Goal: Task Accomplishment & Management: Manage account settings

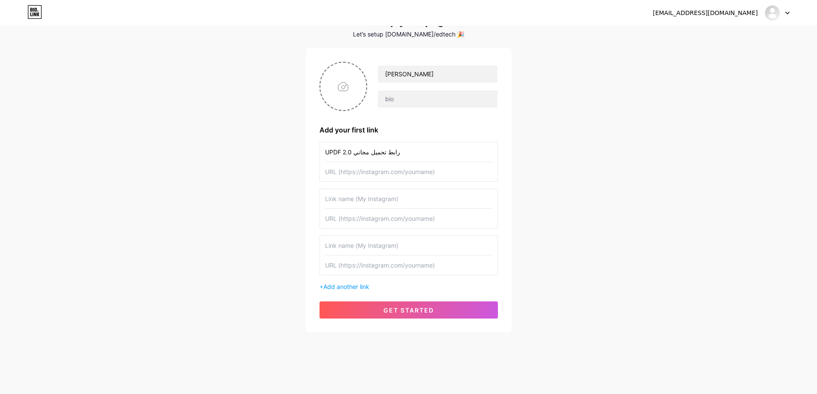
scroll to position [125, 0]
click at [335, 174] on input "text" at bounding box center [408, 171] width 167 height 19
paste input "[URL][DOMAIN_NAME]"
type input "[URL][DOMAIN_NAME]"
click at [367, 198] on input "text" at bounding box center [408, 198] width 167 height 19
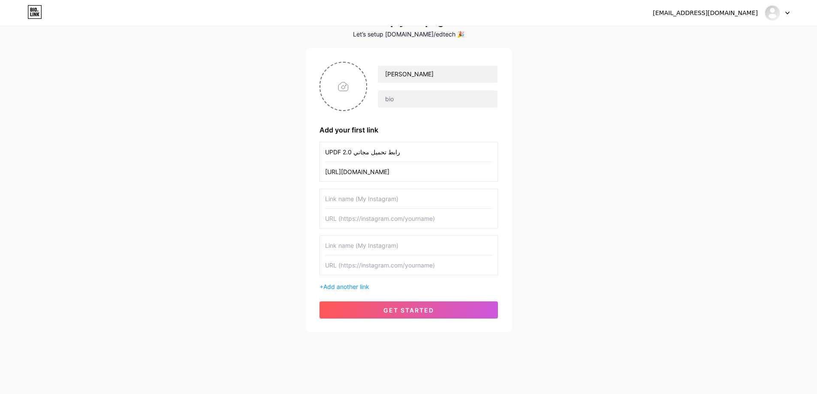
type input "’"
type input "Instagram"
click at [391, 243] on input "text" at bounding box center [408, 245] width 167 height 19
type textarea "am"
drag, startPoint x: 359, startPoint y: 197, endPoint x: 270, endPoint y: 197, distance: 89.2
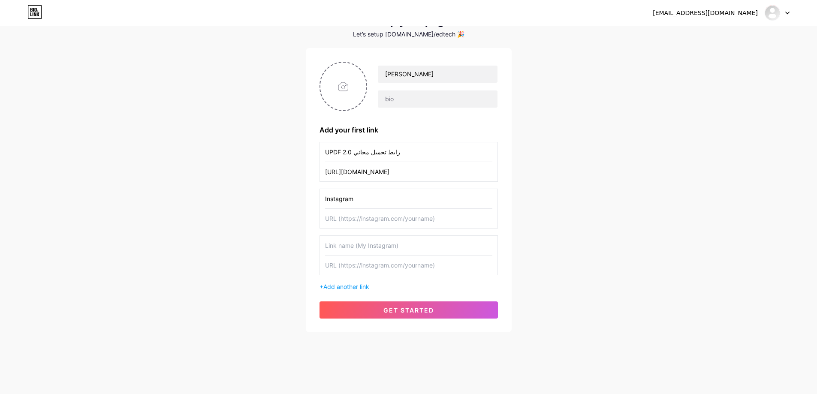
click at [272, 197] on div "ahmedalaaeldeen88@gmail.com Dashboard Logout Setup your page Let’s setup bio.li…" at bounding box center [408, 160] width 817 height 399
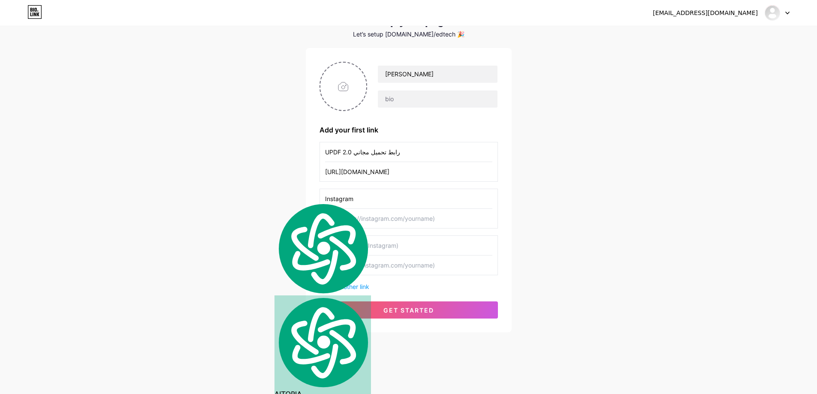
click at [364, 251] on input "text" at bounding box center [408, 245] width 167 height 19
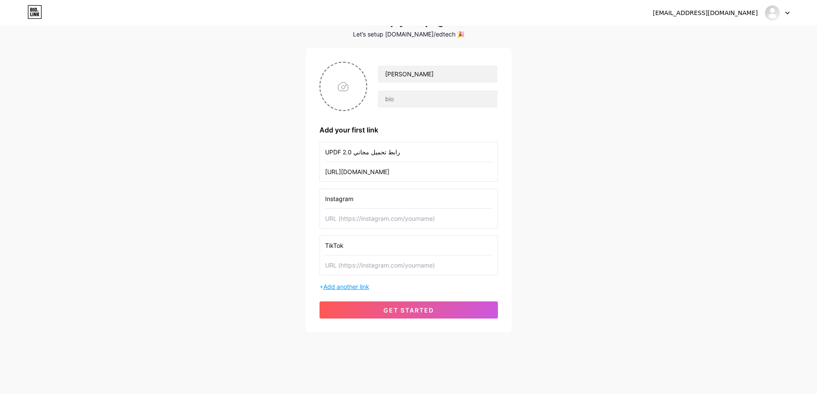
type input "TikTok"
click at [353, 286] on span "Add another link" at bounding box center [346, 286] width 46 height 7
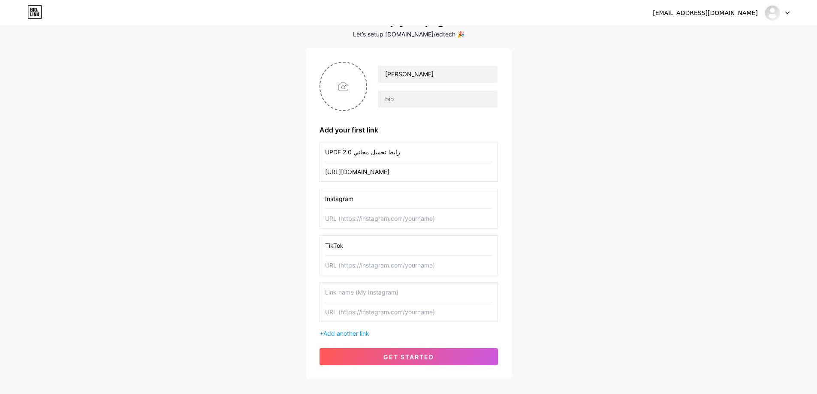
click at [350, 294] on input "text" at bounding box center [408, 291] width 167 height 19
type input "YouTube"
click at [350, 334] on span "Add another link" at bounding box center [346, 333] width 46 height 7
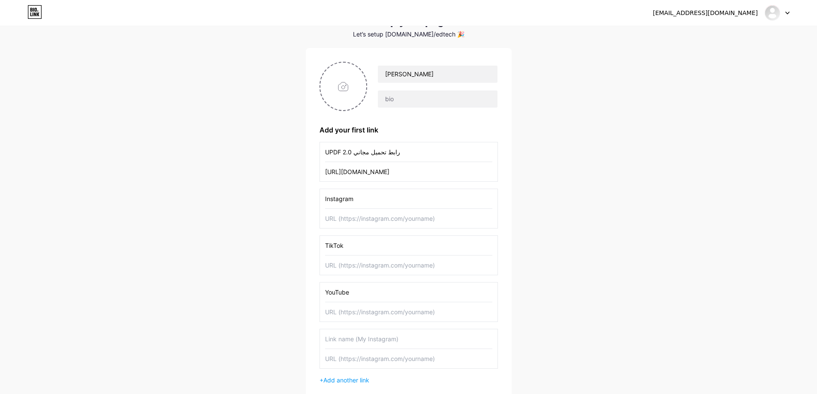
click at [350, 338] on input "text" at bounding box center [408, 338] width 167 height 19
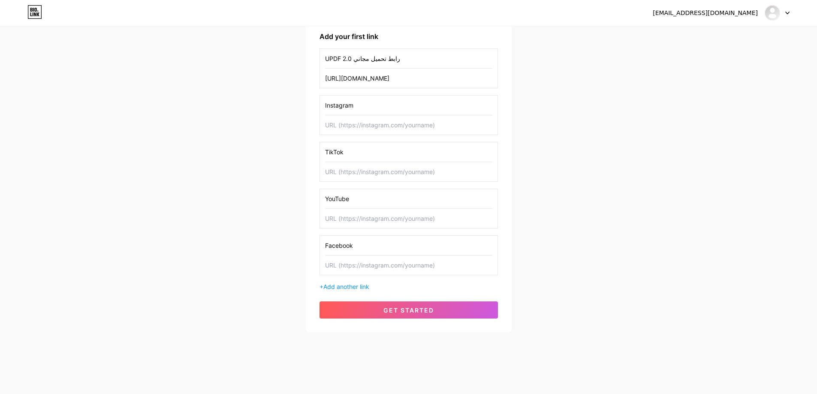
scroll to position [90, 0]
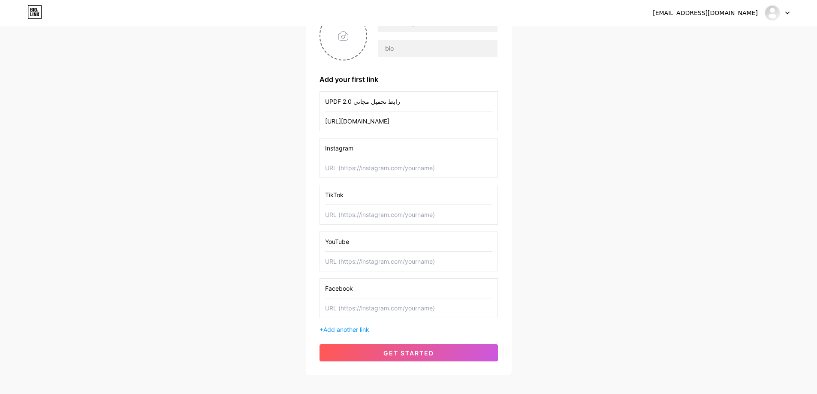
type input "Facebook"
drag, startPoint x: 355, startPoint y: 147, endPoint x: 299, endPoint y: 147, distance: 56.2
click at [299, 147] on div "ahmedalaaeldeen88@gmail.com Dashboard Logout Setup your page Let’s setup bio.li…" at bounding box center [408, 156] width 817 height 493
click at [358, 324] on div "UPDF 2.0 رابط تحميل مجاني https://tinyurl.com/53bkjezu TikTok YouTube Facebook …" at bounding box center [408, 212] width 178 height 243
click at [358, 329] on span "Add another link" at bounding box center [346, 329] width 46 height 7
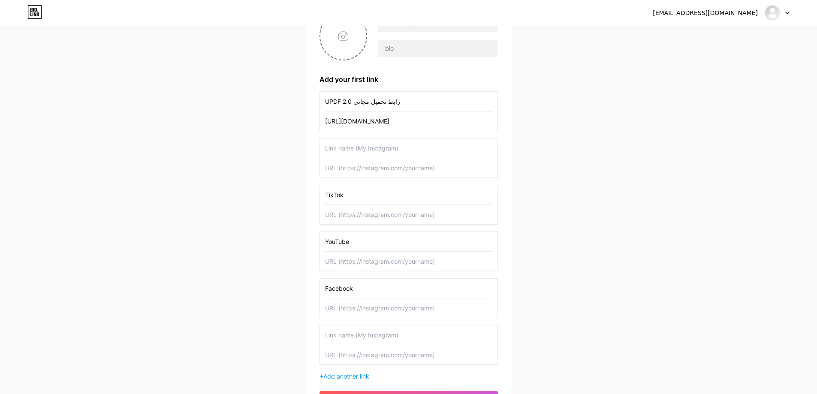
click at [358, 331] on input "text" at bounding box center [408, 334] width 167 height 19
paste input "Instagram"
type input "Instagram"
click at [335, 153] on input "text" at bounding box center [408, 147] width 167 height 19
type input "شرح برنامج UPDF 2.0"
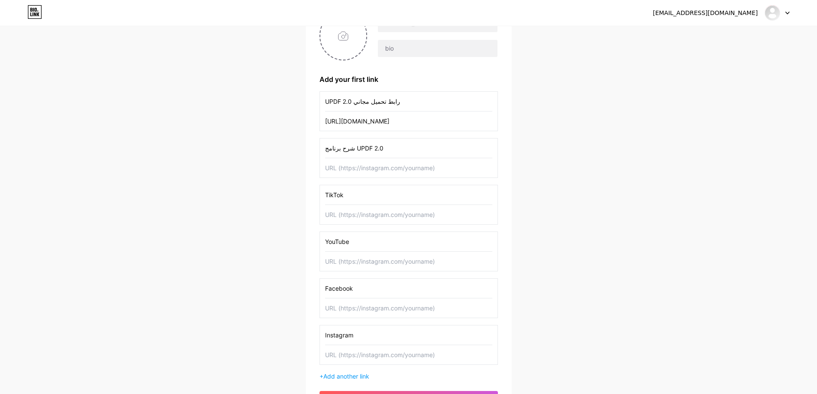
click at [344, 166] on input "text" at bounding box center [408, 167] width 167 height 19
click at [340, 351] on input "text" at bounding box center [408, 354] width 167 height 19
paste input "[DOMAIN_NAME][URL]"
type input "[DOMAIN_NAME][URL]"
click at [348, 310] on input "text" at bounding box center [408, 307] width 167 height 19
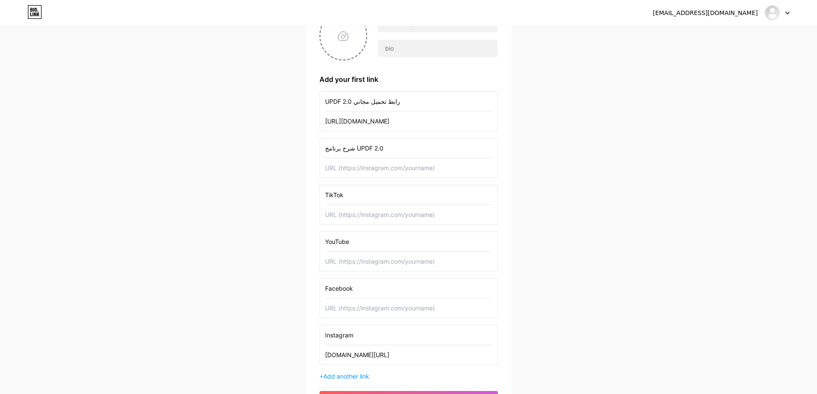
paste input "[DOMAIN_NAME][URL]"
type input "[DOMAIN_NAME][URL]"
click at [376, 219] on input "text" at bounding box center [408, 214] width 167 height 19
paste input "[DOMAIN_NAME][URL]"
type input "[DOMAIN_NAME][URL]"
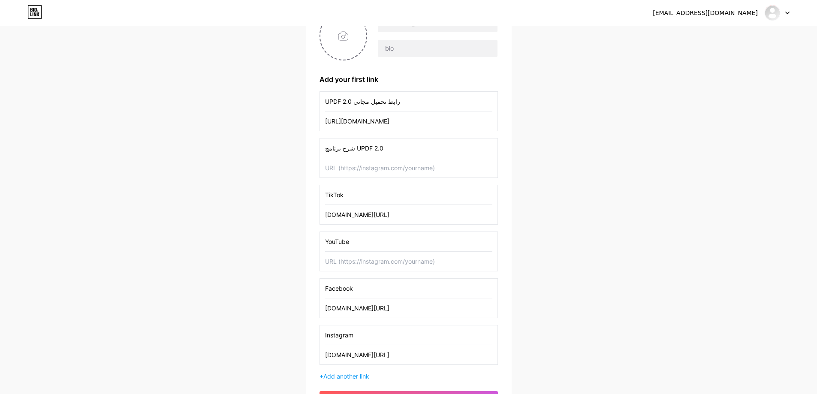
click at [400, 164] on input "text" at bounding box center [408, 167] width 167 height 19
paste input "[URL][DOMAIN_NAME]"
type input "[URL][DOMAIN_NAME]"
click at [358, 264] on input "text" at bounding box center [408, 261] width 167 height 19
paste input "[URL][DOMAIN_NAME]"
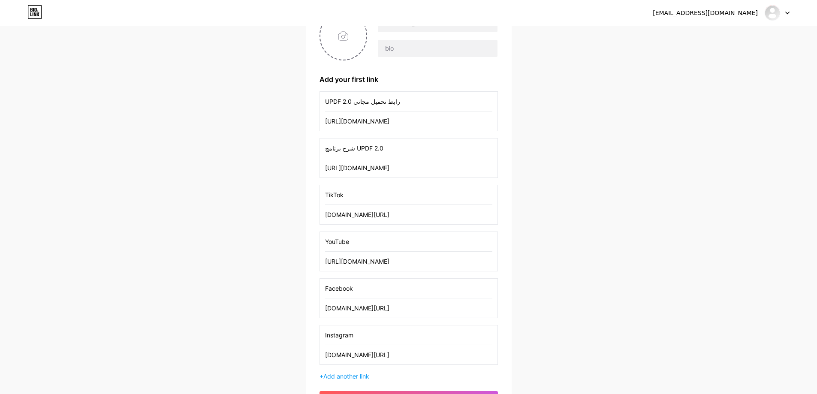
type input "[URL][DOMAIN_NAME]"
click at [261, 265] on div "ahmedalaaeldeen88@gmail.com Dashboard Logout Setup your page Let’s setup bio.li…" at bounding box center [408, 179] width 817 height 539
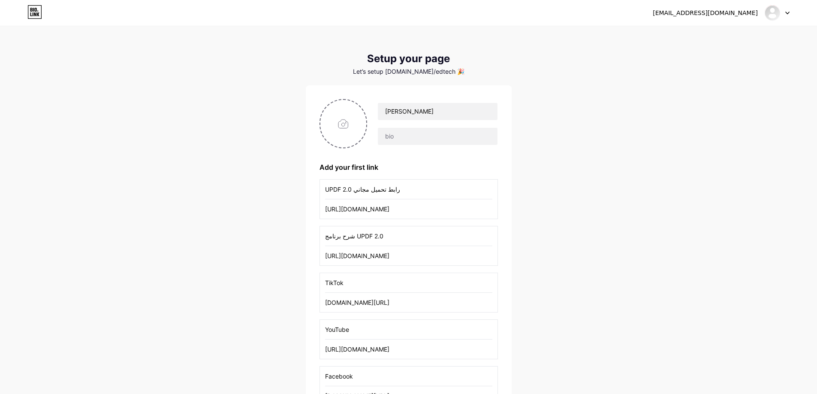
scroll to position [0, 0]
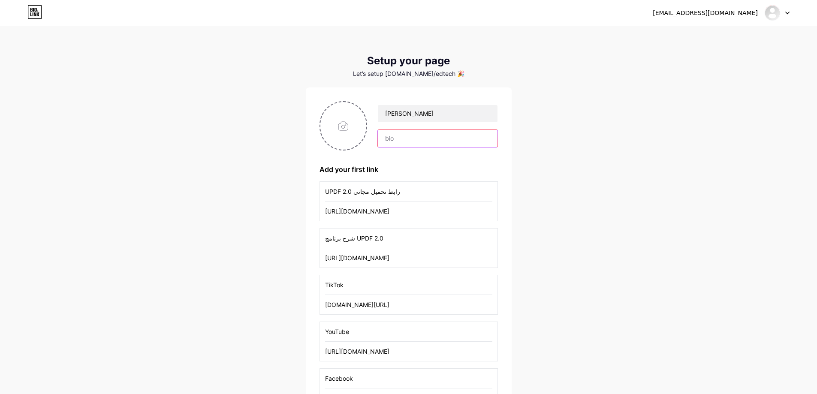
click at [423, 138] on input "text" at bounding box center [437, 138] width 119 height 17
paste input "مهندس [PERSON_NAME] وكمبيوتر || خبير بتكنولوجيا وأنظمة التعليم || تدريب وتطوير …"
type input "مهندس [PERSON_NAME] وكمبيوتر || خبير بتكنولوجيا وأنظمة التعليم || تدريب وتطوير …"
click at [417, 122] on input "Ahmed Alaa" at bounding box center [437, 113] width 119 height 17
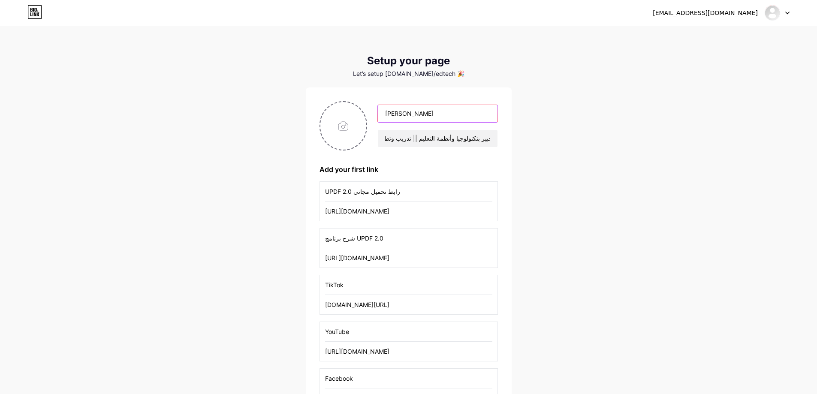
scroll to position [0, 0]
click at [430, 114] on input "Ahmed Alaa" at bounding box center [437, 113] width 119 height 17
click at [435, 116] on input "Ahmed Alaa" at bounding box center [437, 113] width 119 height 17
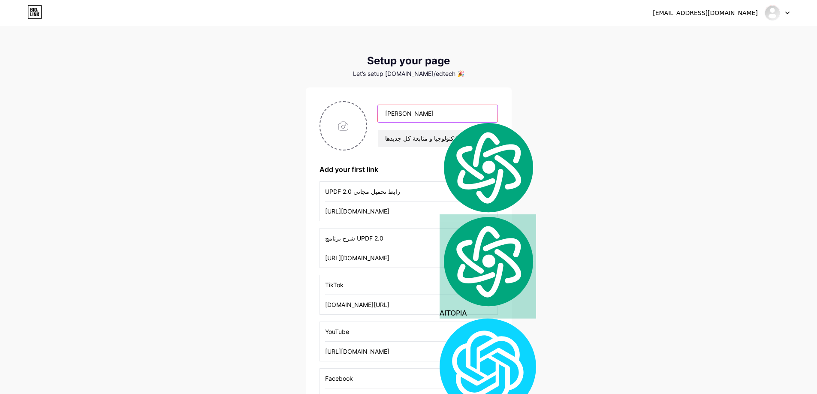
click at [435, 116] on input "Ahmed Alaa" at bounding box center [437, 113] width 119 height 17
paste input "EdTech -"
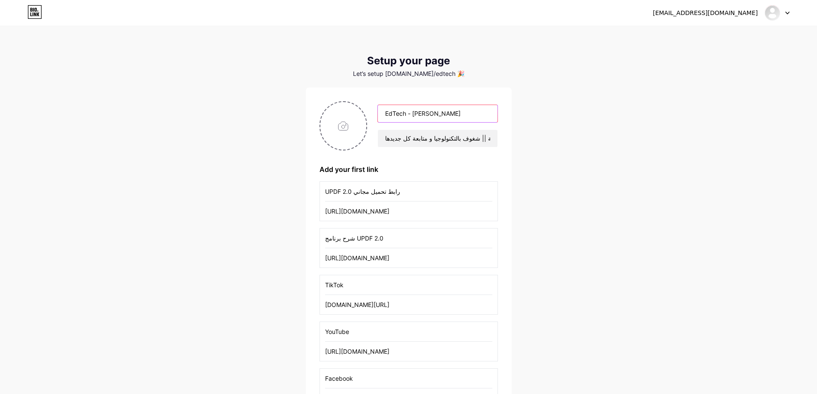
type input "EdTech - [PERSON_NAME]"
click at [344, 125] on input "file" at bounding box center [343, 126] width 46 height 48
type input "C:\fakepath\438086239_122093524982291074_4799228092635641423_n.jpg"
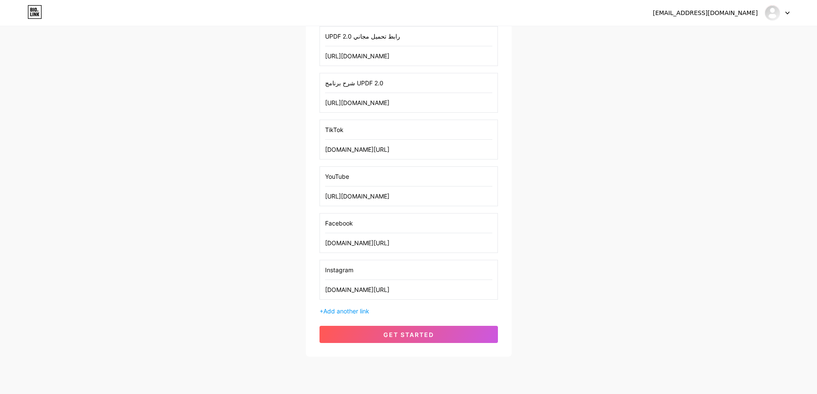
scroll to position [180, 0]
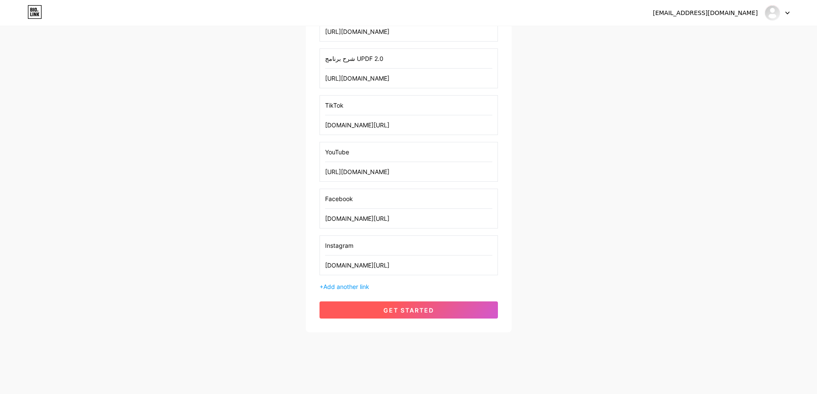
click at [370, 308] on button "get started" at bounding box center [408, 309] width 178 height 17
click at [402, 309] on span "get started" at bounding box center [408, 309] width 51 height 7
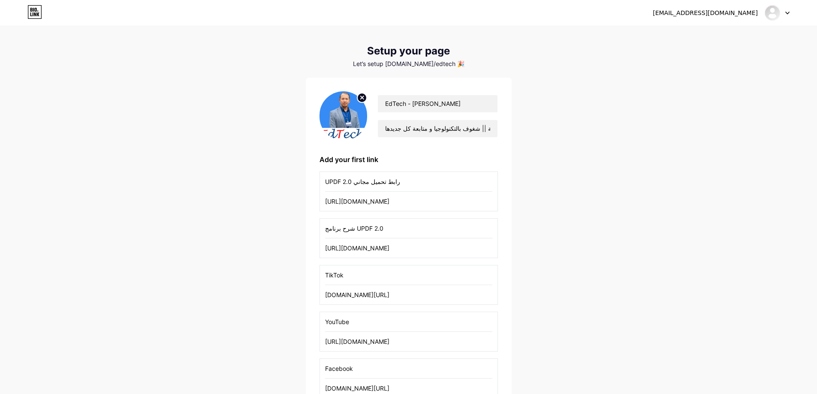
scroll to position [0, 0]
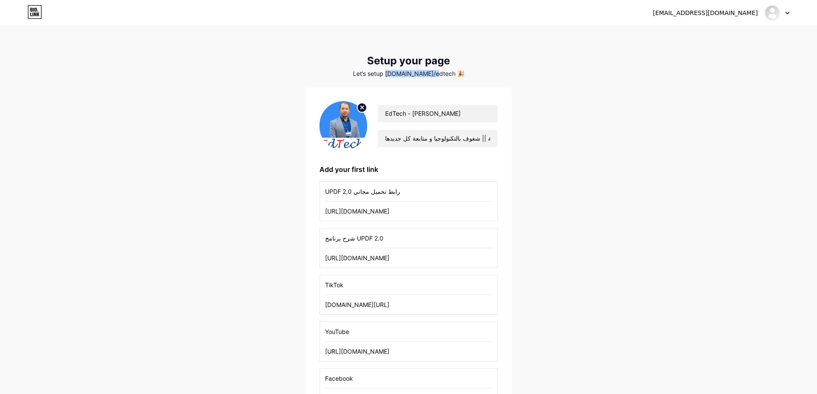
drag, startPoint x: 400, startPoint y: 74, endPoint x: 440, endPoint y: 76, distance: 40.3
click at [440, 76] on div "Let’s setup [DOMAIN_NAME]/edtech 🎉" at bounding box center [409, 73] width 206 height 7
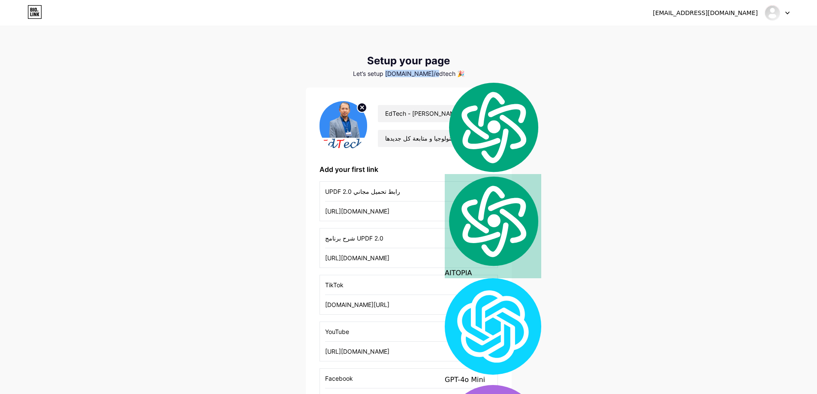
copy div "[DOMAIN_NAME]/edtech"
click at [168, 106] on div "ahmedalaaeldeen88@gmail.com Dashboard Logout Setup your page Let’s setup bio.li…" at bounding box center [408, 269] width 817 height 539
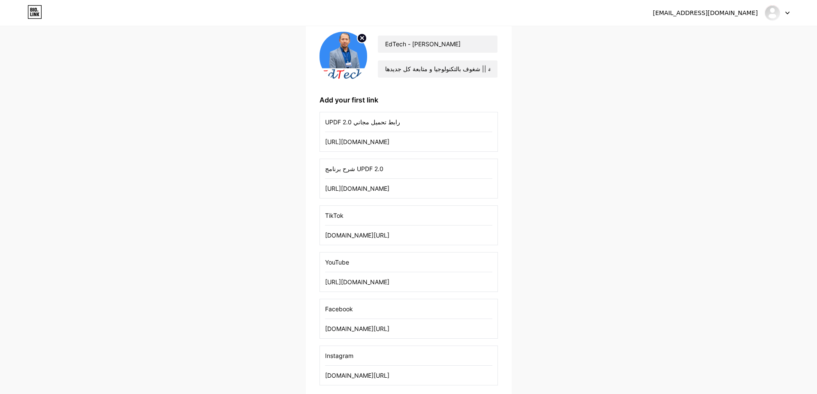
scroll to position [180, 0]
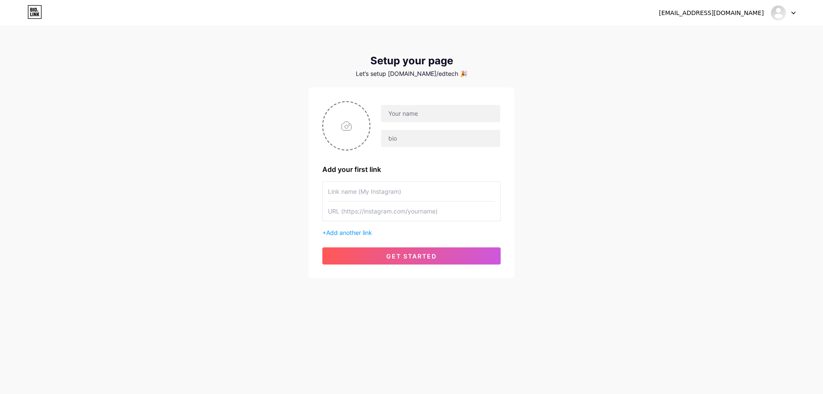
scroll to position [125, 0]
click at [479, 112] on input "text" at bounding box center [440, 113] width 119 height 17
paste input "[DOMAIN_NAME]/edtech"
drag, startPoint x: 475, startPoint y: 109, endPoint x: 301, endPoint y: 111, distance: 174.1
click at [302, 111] on div "[EMAIL_ADDRESS][DOMAIN_NAME] Dashboard Logout Setup your page Let’s setup [DOMA…" at bounding box center [411, 153] width 823 height 306
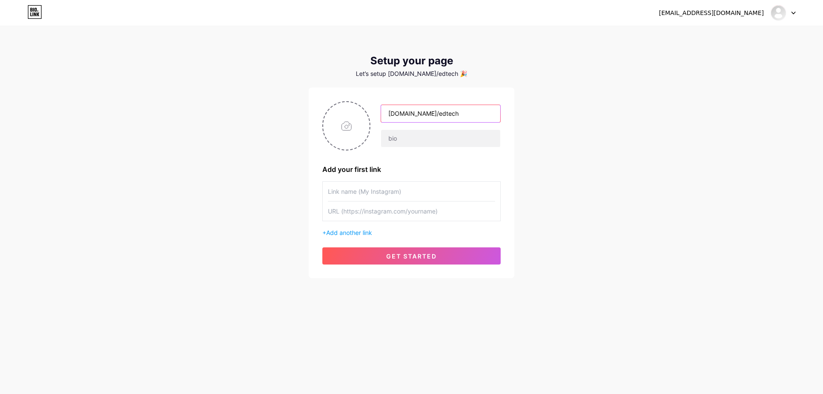
paste input "EdTech - [PERSON_NAME]"
type input "EdTech - [PERSON_NAME]"
click at [412, 138] on input "text" at bounding box center [440, 138] width 119 height 17
click at [410, 136] on input "text" at bounding box center [440, 138] width 119 height 17
paste input "مهندس [PERSON_NAME] وكمبيوتر || خبير بتكنولوجيا وأنظمة التعليم || تدريب وتطوير …"
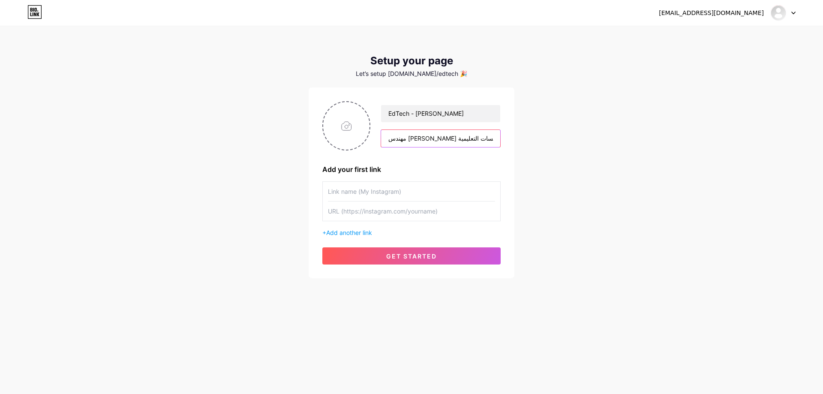
scroll to position [0, 163]
type input "مهندس [PERSON_NAME] وكمبيوتر || خبير بتكنولوجيا وأنظمة التعليم || تدريب وتطوير …"
click at [357, 192] on input "text" at bounding box center [411, 191] width 167 height 19
click at [341, 236] on div "+ Add another link" at bounding box center [411, 232] width 178 height 9
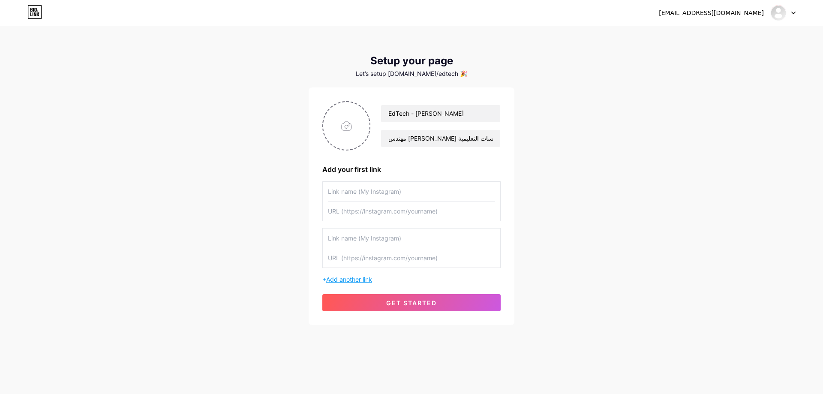
click at [338, 282] on span "Add another link" at bounding box center [349, 279] width 46 height 7
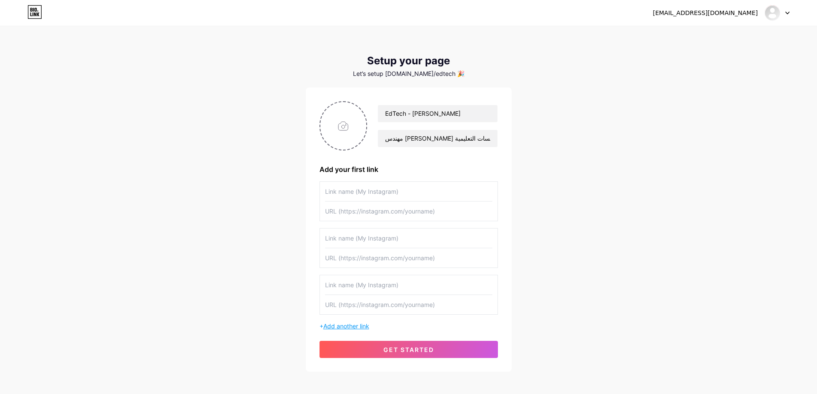
click at [336, 329] on span "Add another link" at bounding box center [346, 325] width 46 height 7
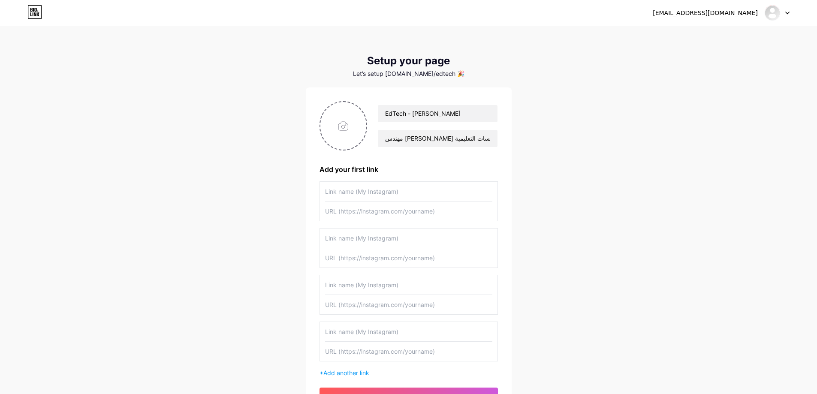
click at [356, 189] on input "text" at bounding box center [408, 191] width 167 height 19
click at [376, 241] on input "text" at bounding box center [408, 237] width 167 height 19
paste input "افضل برنامج لتعديل ملفات الـ PDF بالـ AI | UPDF 2.0"
type input "افضل برنامج لتعديل ملفات الـ PDF بالـ AI | UPDF 2.0"
click at [371, 256] on input "text" at bounding box center [408, 257] width 167 height 19
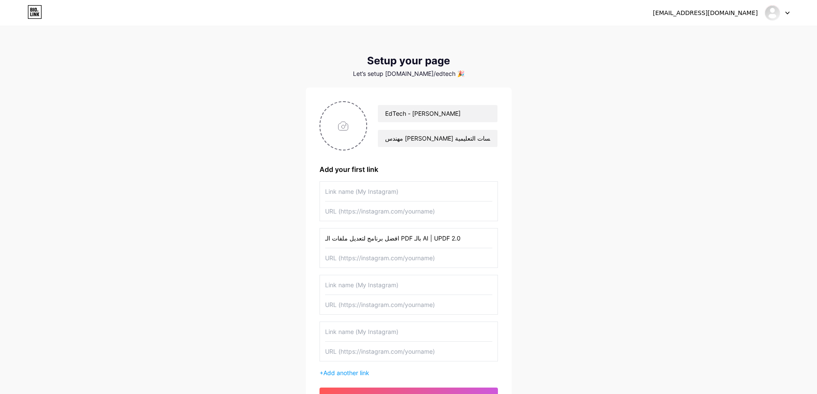
click at [387, 259] on input "text" at bounding box center [408, 257] width 167 height 19
paste input "[URL][DOMAIN_NAME]"
type input "[URL][DOMAIN_NAME]"
click at [372, 211] on input "text" at bounding box center [408, 210] width 167 height 19
click at [375, 209] on input "text" at bounding box center [408, 210] width 167 height 19
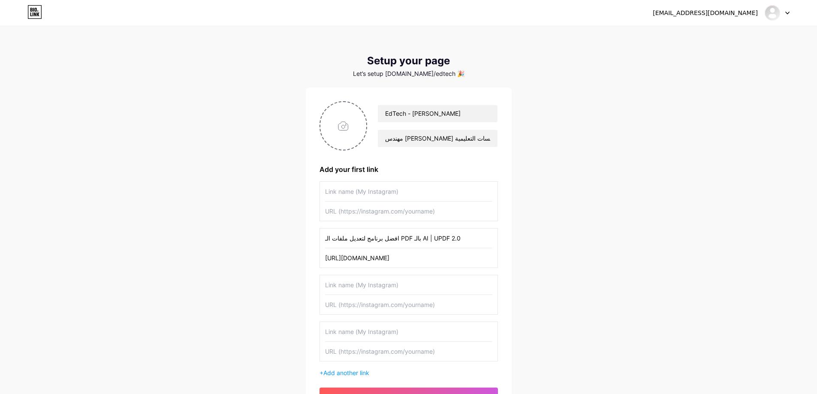
paste input "[URL][DOMAIN_NAME]"
type input "[URL][DOMAIN_NAME]"
click at [385, 192] on input "text" at bounding box center [408, 191] width 167 height 19
type input "J"
type input "تحميل برنامج UPDF مجاني"
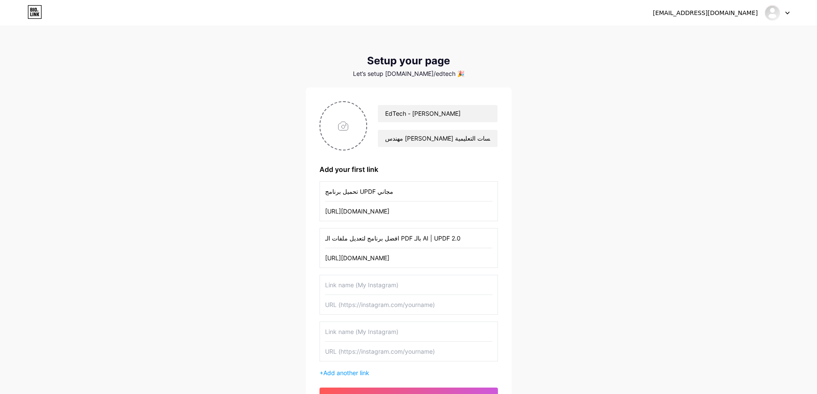
click at [372, 286] on input "text" at bounding box center [408, 284] width 167 height 19
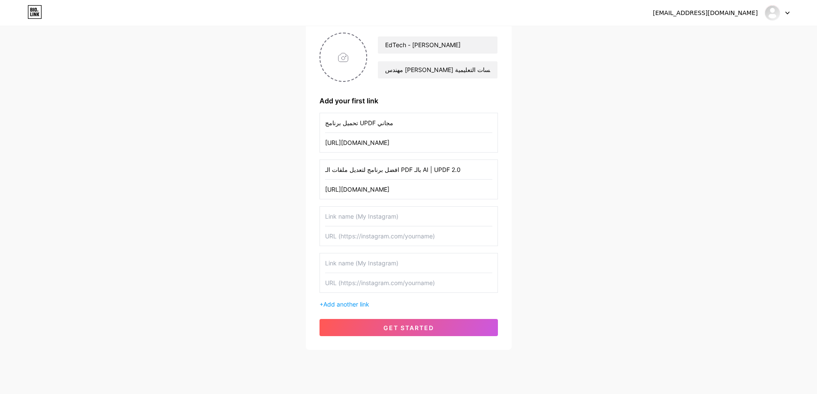
scroll to position [86, 0]
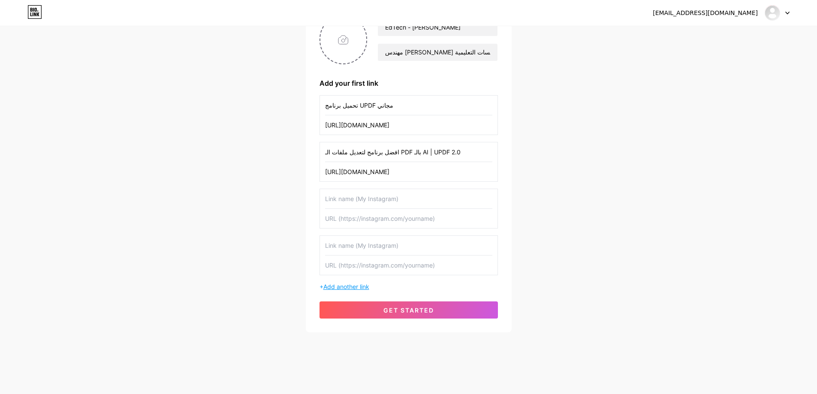
click at [348, 288] on span "Add another link" at bounding box center [346, 286] width 46 height 7
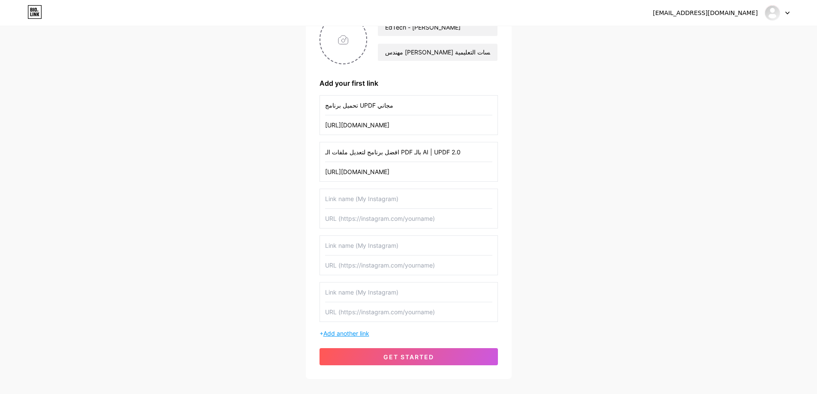
click at [345, 335] on span "Add another link" at bounding box center [346, 333] width 46 height 7
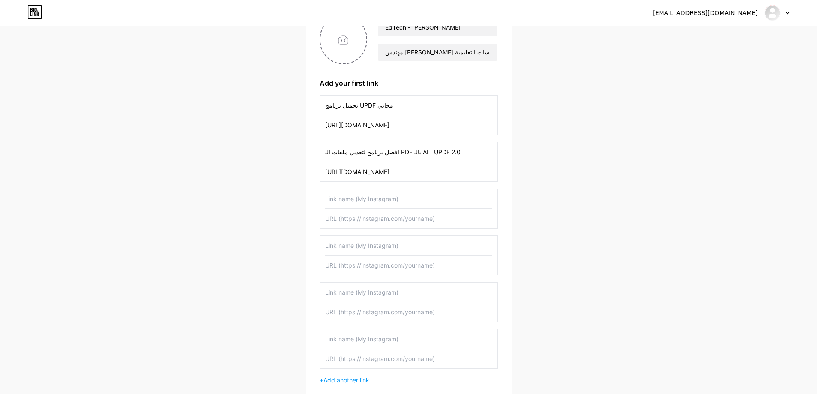
click at [354, 208] on input "text" at bounding box center [408, 198] width 167 height 19
type input "إ"
type input "y"
type input "YouTube Channel"
click at [363, 222] on input "text" at bounding box center [408, 218] width 167 height 19
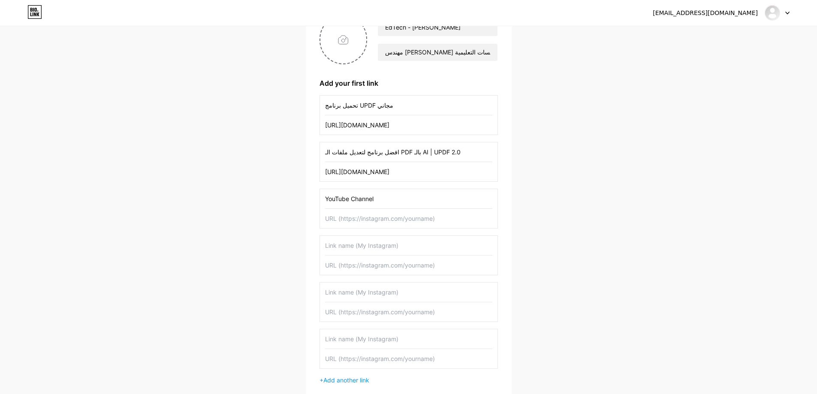
paste input "[URL][DOMAIN_NAME]"
type input "[URL][DOMAIN_NAME]"
click at [355, 246] on input "text" at bounding box center [408, 245] width 167 height 19
click at [356, 238] on input "text" at bounding box center [408, 245] width 167 height 19
paste input "Instagram"
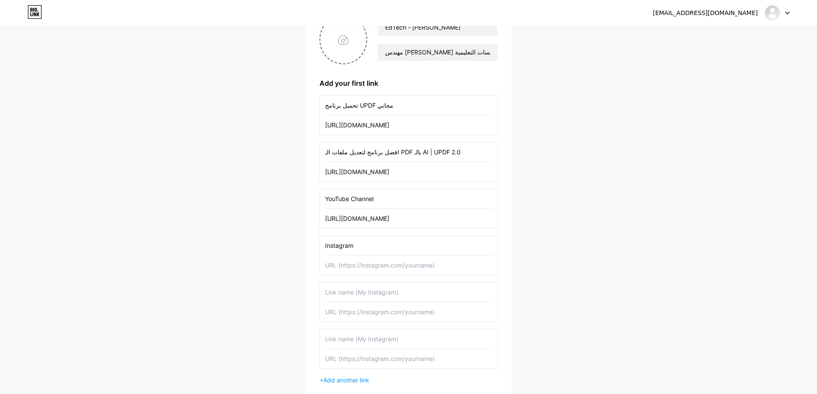
type input "Instagram"
click at [351, 261] on input "text" at bounding box center [408, 264] width 167 height 19
paste input "[DOMAIN_NAME][URL]"
type input "[DOMAIN_NAME][URL]"
click at [367, 291] on input "text" at bounding box center [408, 291] width 167 height 19
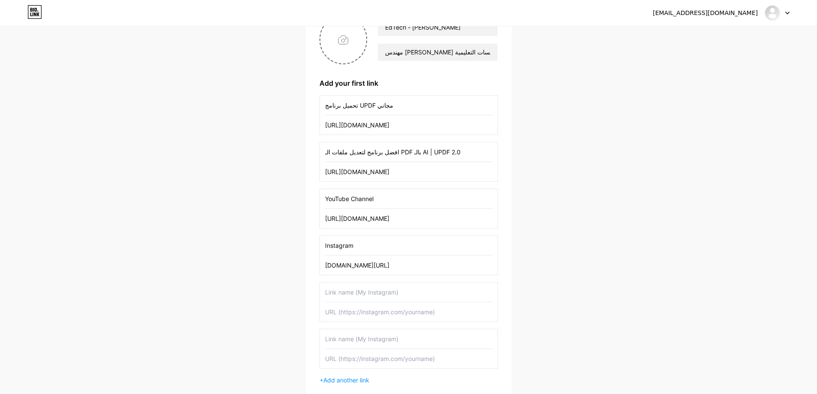
paste input "Tiktok"
type input "Tiktok"
click at [347, 312] on input "text" at bounding box center [408, 311] width 167 height 19
paste input "[DOMAIN_NAME][URL]"
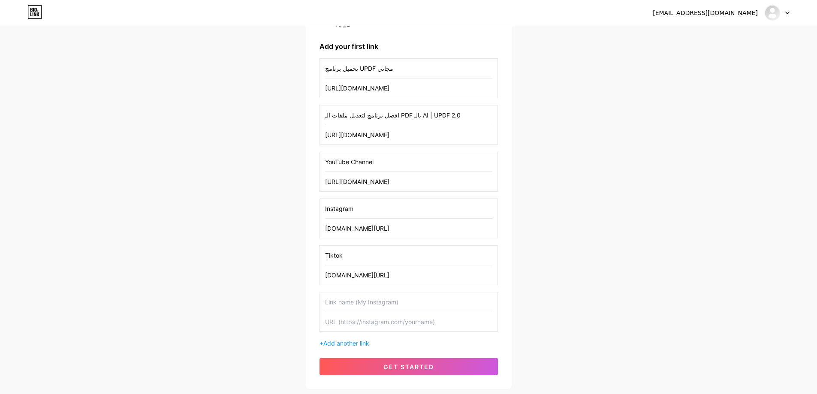
scroll to position [180, 0]
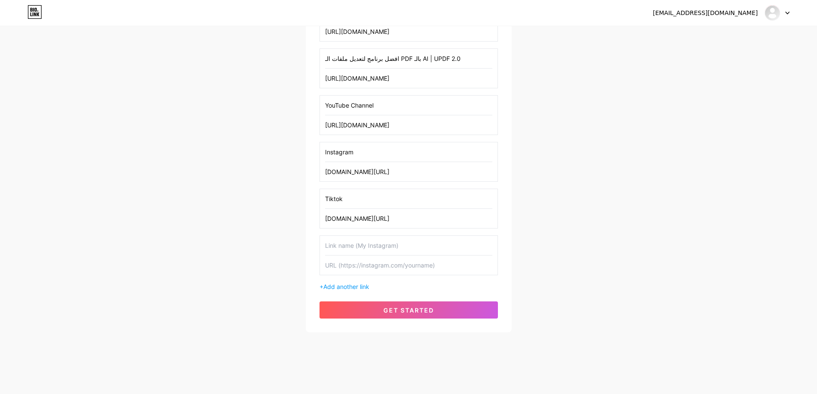
type input "[DOMAIN_NAME][URL]"
click at [360, 251] on input "text" at bounding box center [408, 245] width 167 height 19
click at [357, 247] on input "text" at bounding box center [408, 245] width 167 height 19
paste input "Facebook"
type input "Facebook"
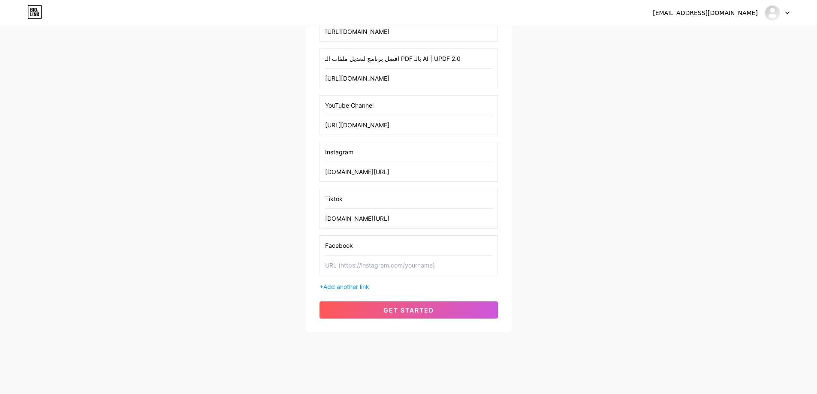
click at [375, 262] on input "text" at bounding box center [408, 264] width 167 height 19
paste input "[DOMAIN_NAME][URL]"
type input "[DOMAIN_NAME][URL]"
click at [408, 312] on span "get started" at bounding box center [408, 309] width 51 height 7
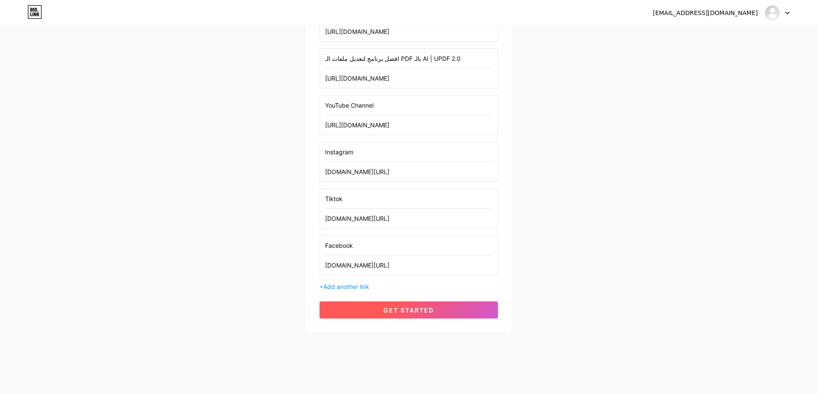
click at [408, 312] on span "get started" at bounding box center [408, 309] width 51 height 7
click at [411, 309] on span "get started" at bounding box center [408, 309] width 51 height 7
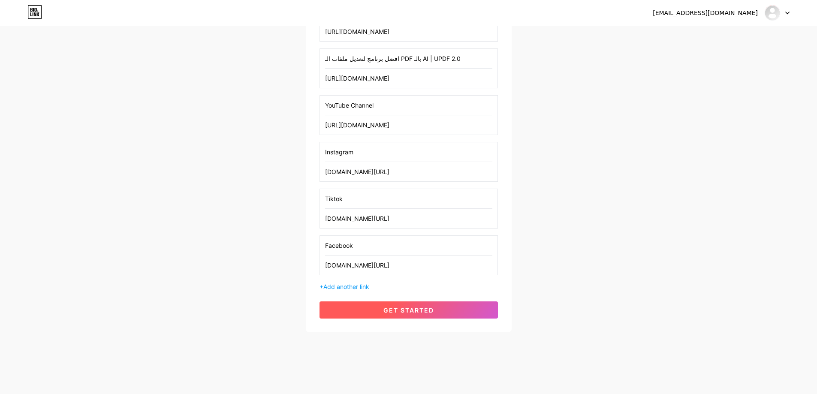
click at [411, 309] on span "get started" at bounding box center [408, 309] width 51 height 7
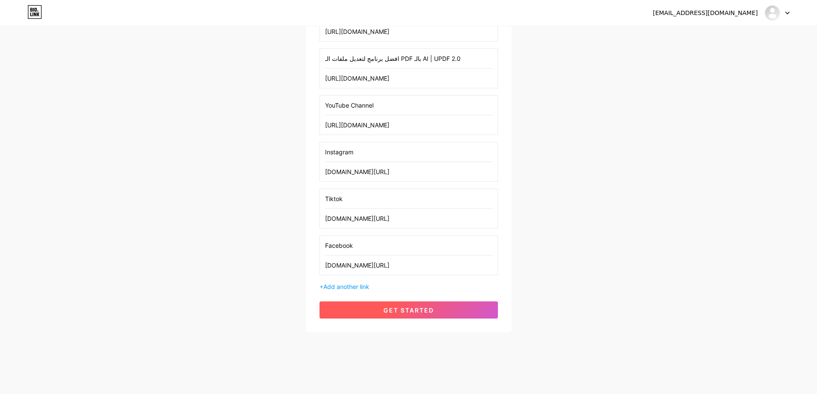
click at [411, 309] on span "get started" at bounding box center [408, 309] width 51 height 7
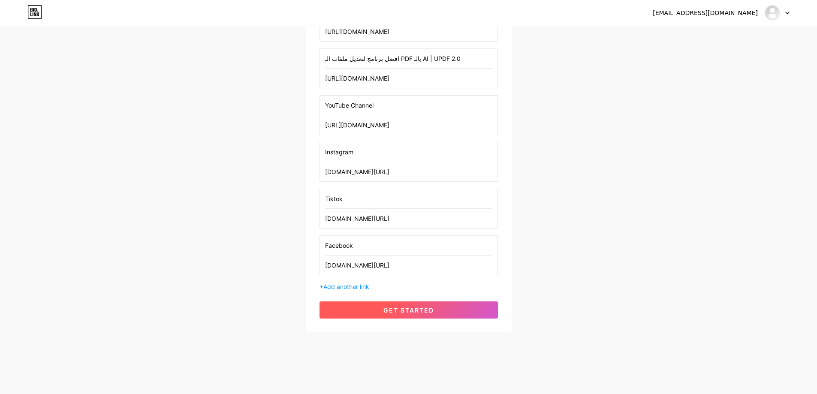
click at [411, 309] on span "get started" at bounding box center [408, 309] width 51 height 7
click at [408, 309] on span "get started" at bounding box center [408, 309] width 51 height 7
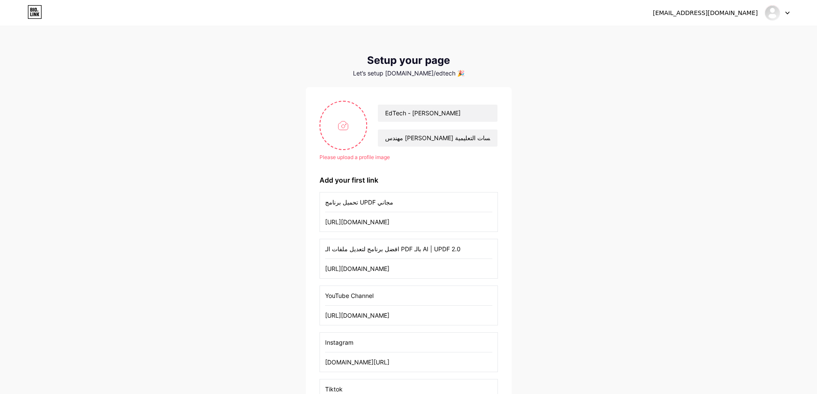
scroll to position [0, 0]
click at [347, 121] on input "file" at bounding box center [343, 126] width 46 height 48
type input "C:\fakepath\438086239_122093524982291074_4799228092635641423_n.jpg"
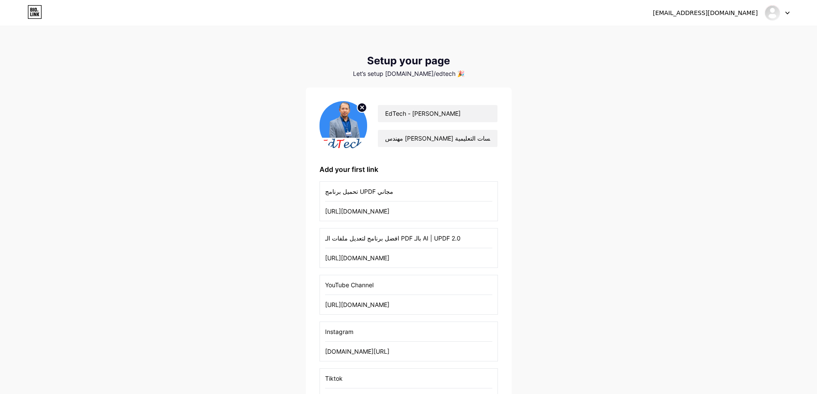
scroll to position [180, 0]
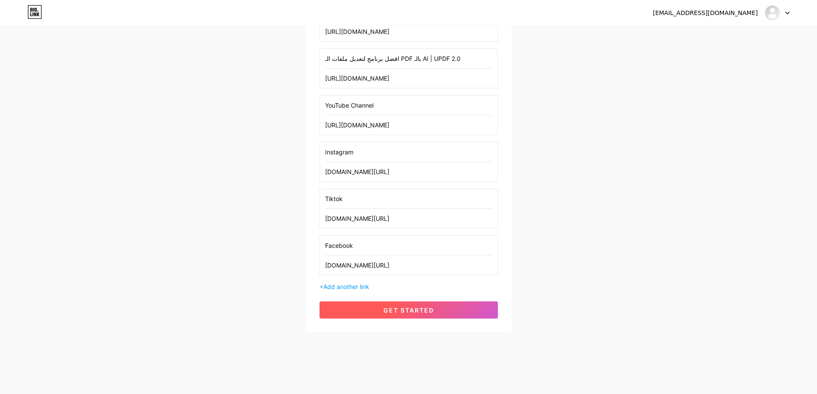
click at [404, 309] on span "get started" at bounding box center [408, 309] width 51 height 7
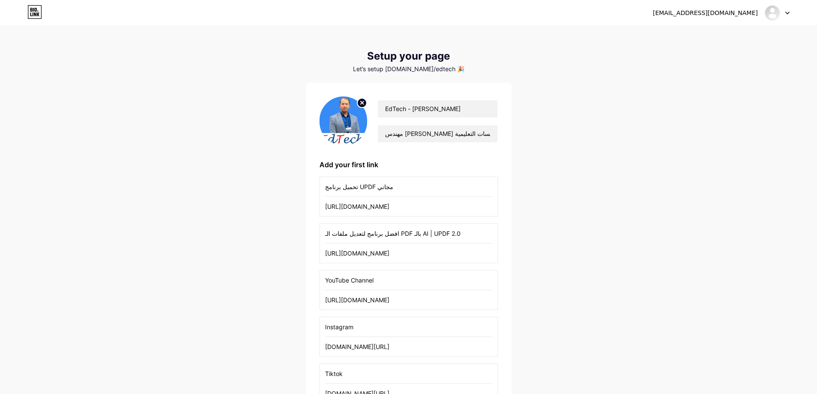
scroll to position [0, 0]
